Goal: Find specific page/section: Find specific page/section

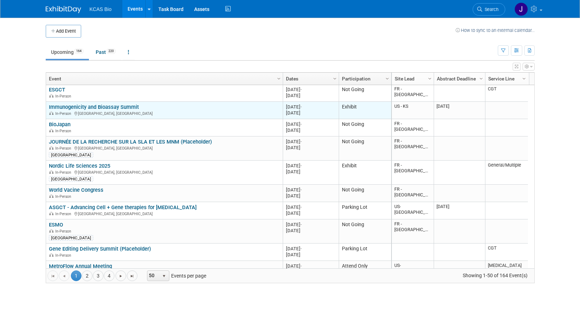
click at [106, 103] on td "Immunogenicity and Bioassay Summit Immunogenicity and Bioassay Summit In-Person…" at bounding box center [164, 110] width 237 height 17
click at [107, 109] on link "Immunogenicity and Bioassay Summit" at bounding box center [94, 107] width 90 height 6
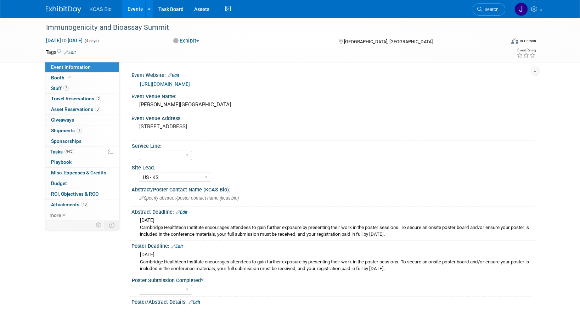
select select "US - KS"
click at [79, 203] on span "Attachments 10" at bounding box center [69, 205] width 37 height 6
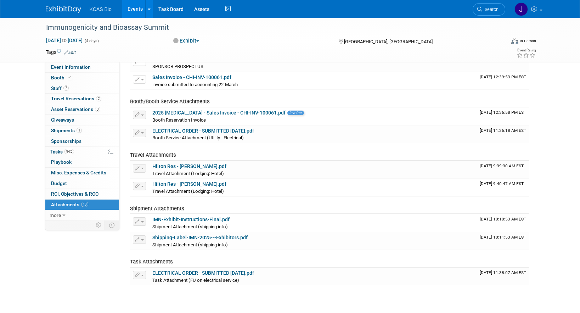
scroll to position [71, 0]
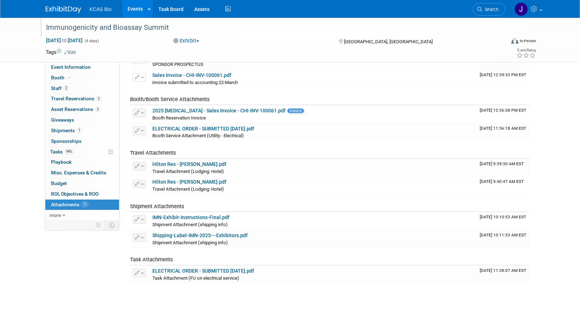
click at [152, 27] on div "Immunogenicity and Bioassay Summit" at bounding box center [269, 27] width 451 height 13
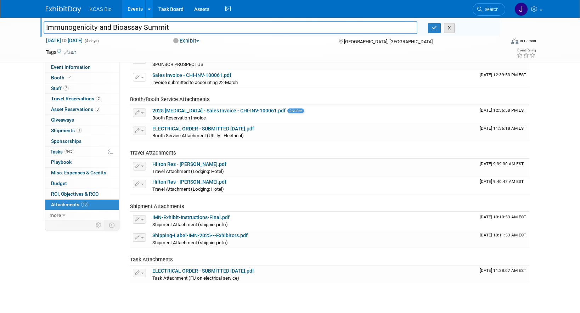
click at [448, 27] on button "X" at bounding box center [449, 28] width 11 height 10
